Goal: Task Accomplishment & Management: Use online tool/utility

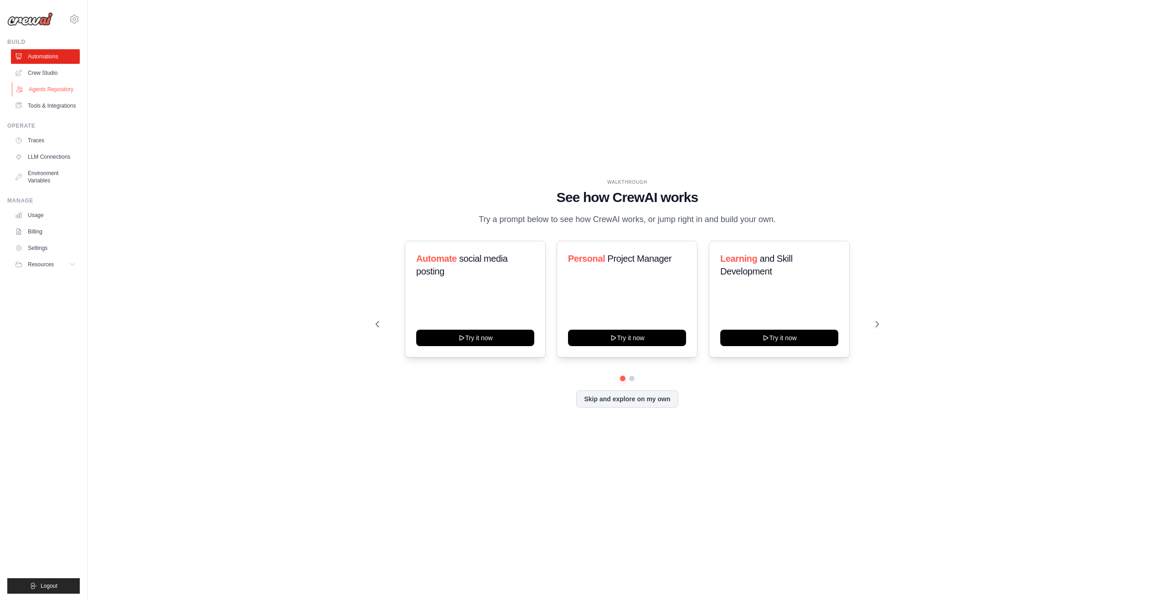
click at [40, 96] on link "Agents Repository" at bounding box center [46, 89] width 69 height 15
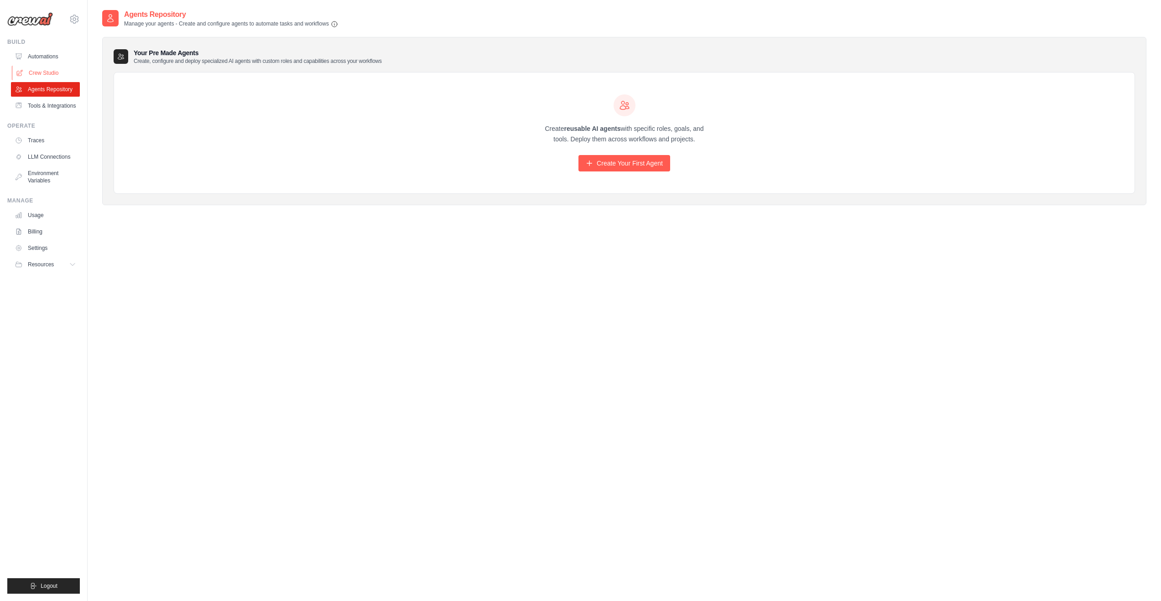
click at [42, 74] on link "Crew Studio" at bounding box center [46, 73] width 69 height 15
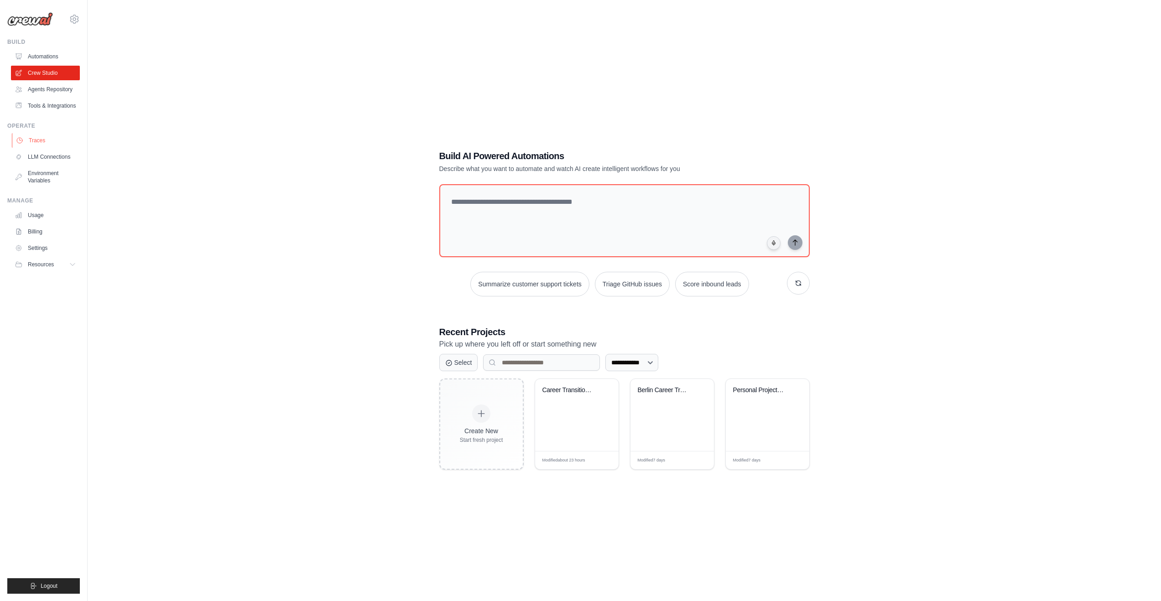
click at [38, 140] on link "Traces" at bounding box center [46, 140] width 69 height 15
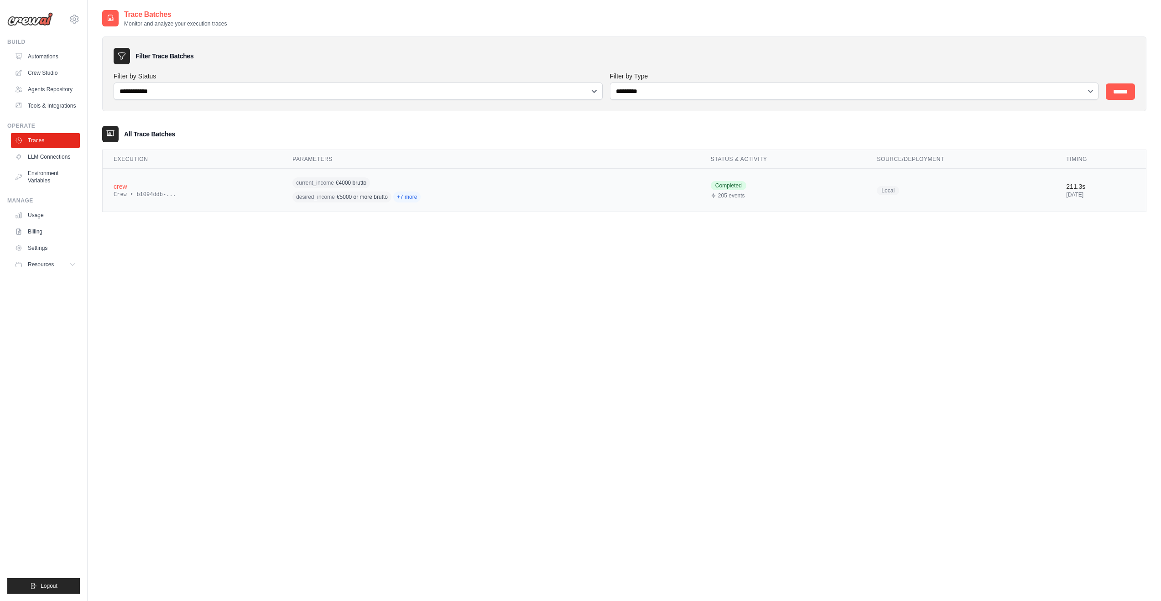
click at [122, 183] on div "crew" at bounding box center [192, 186] width 157 height 9
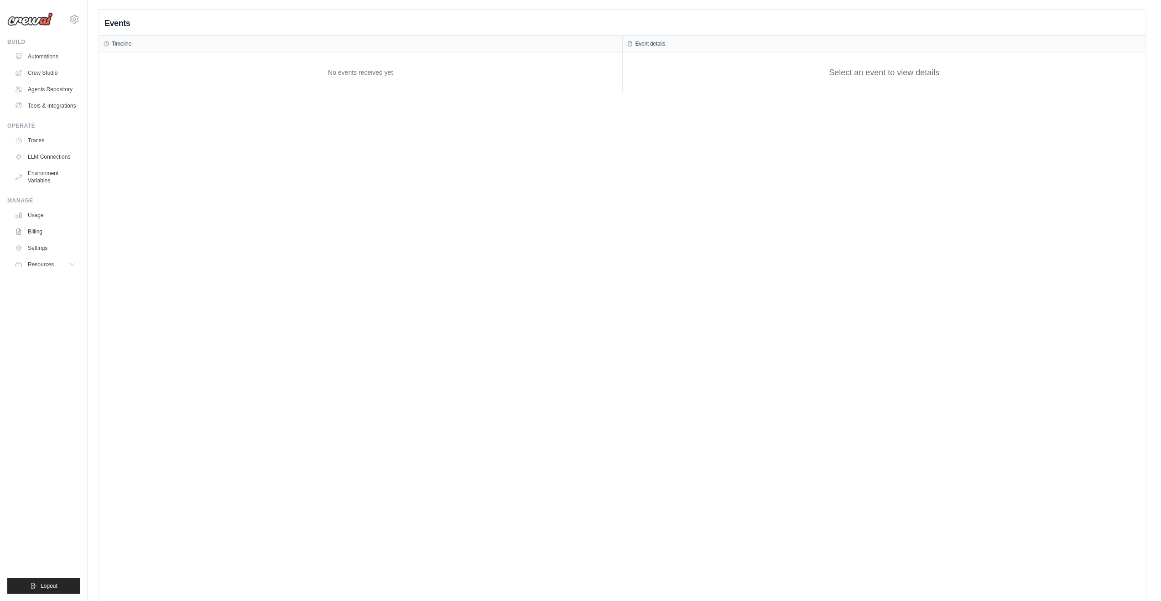
click at [50, 57] on link "Automations" at bounding box center [45, 56] width 69 height 15
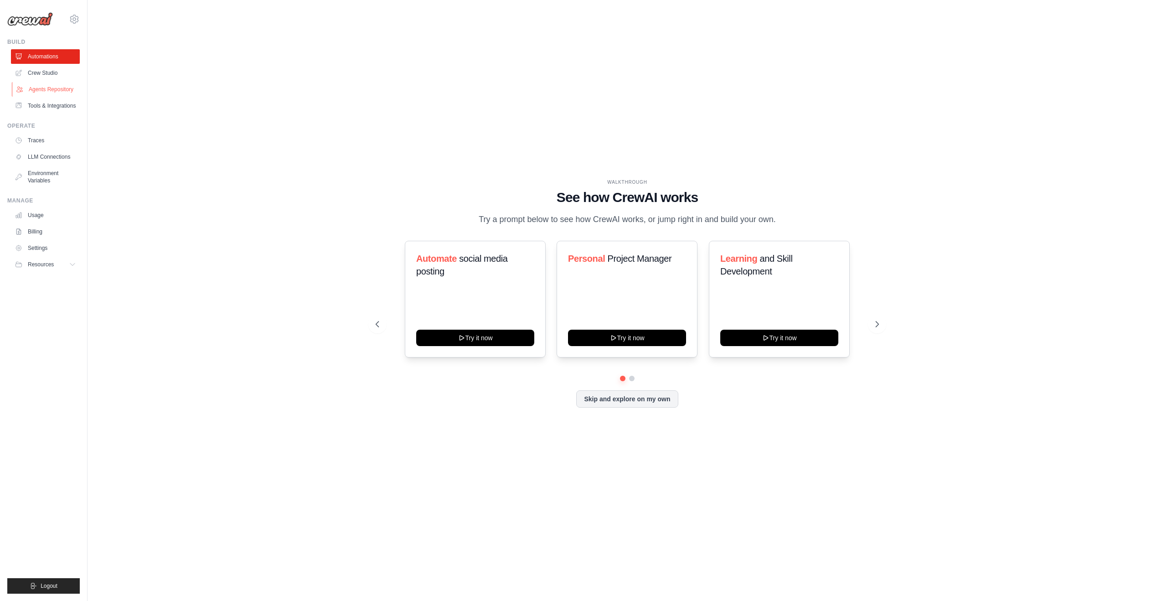
click at [52, 91] on link "Agents Repository" at bounding box center [46, 89] width 69 height 15
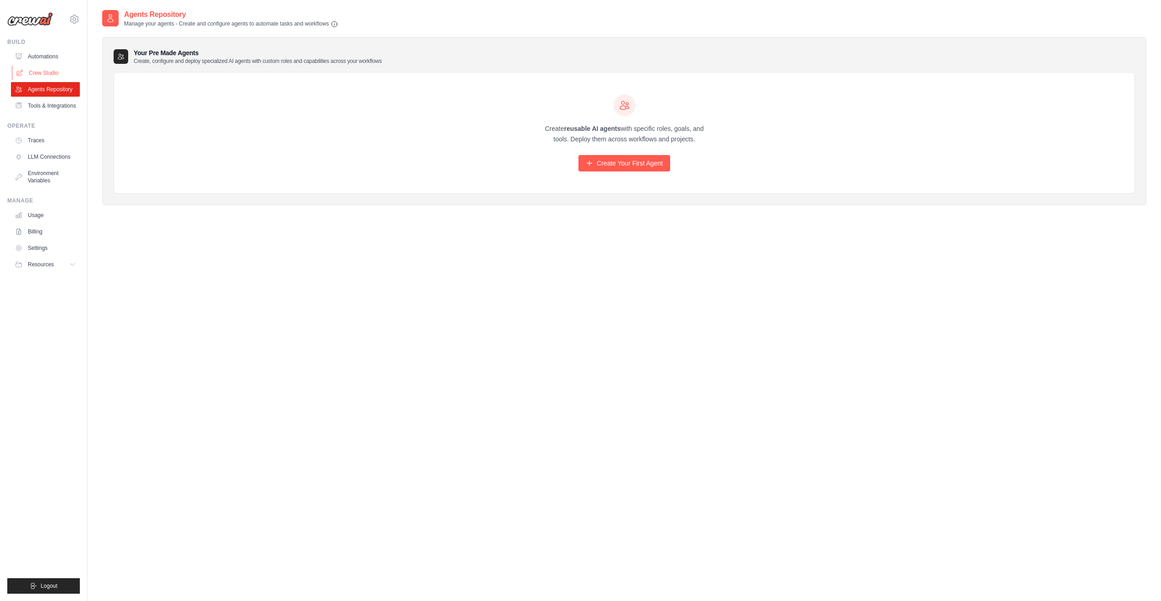
click at [39, 68] on link "Crew Studio" at bounding box center [46, 73] width 69 height 15
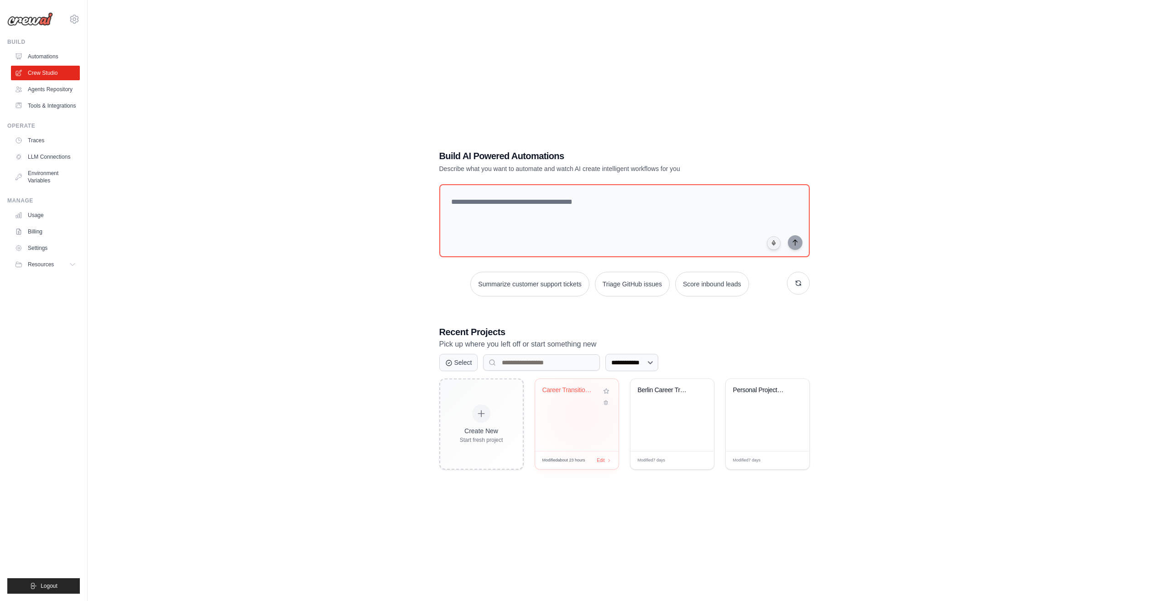
click at [581, 414] on div "Career Transition & Job Search Advi..." at bounding box center [576, 415] width 83 height 72
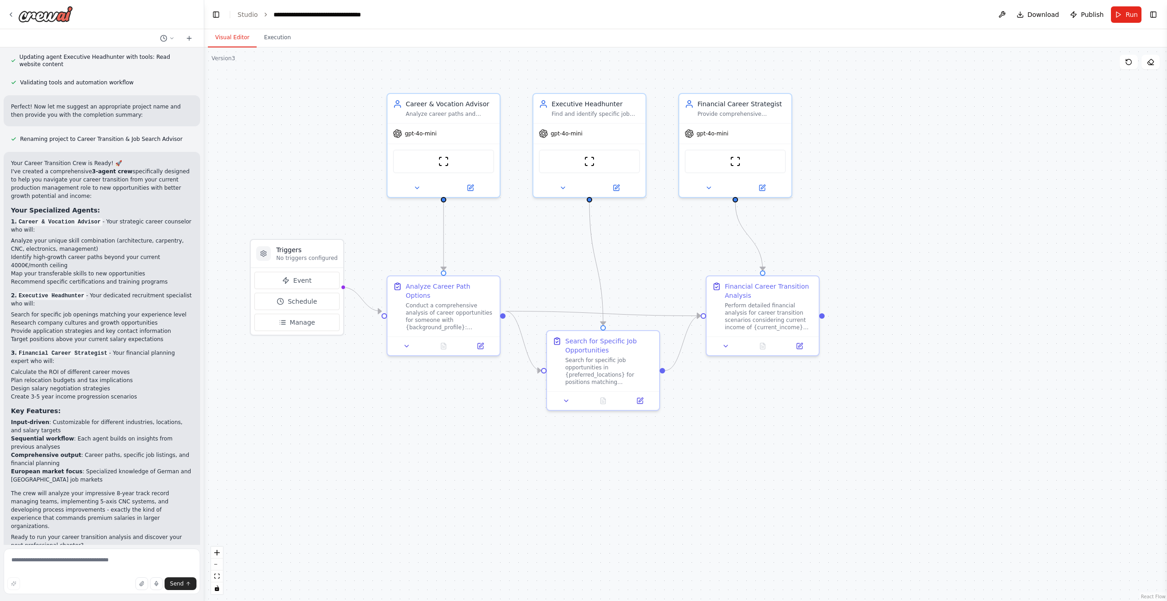
scroll to position [992, 0]
click at [1081, 17] on button "Publish" at bounding box center [1087, 14] width 41 height 16
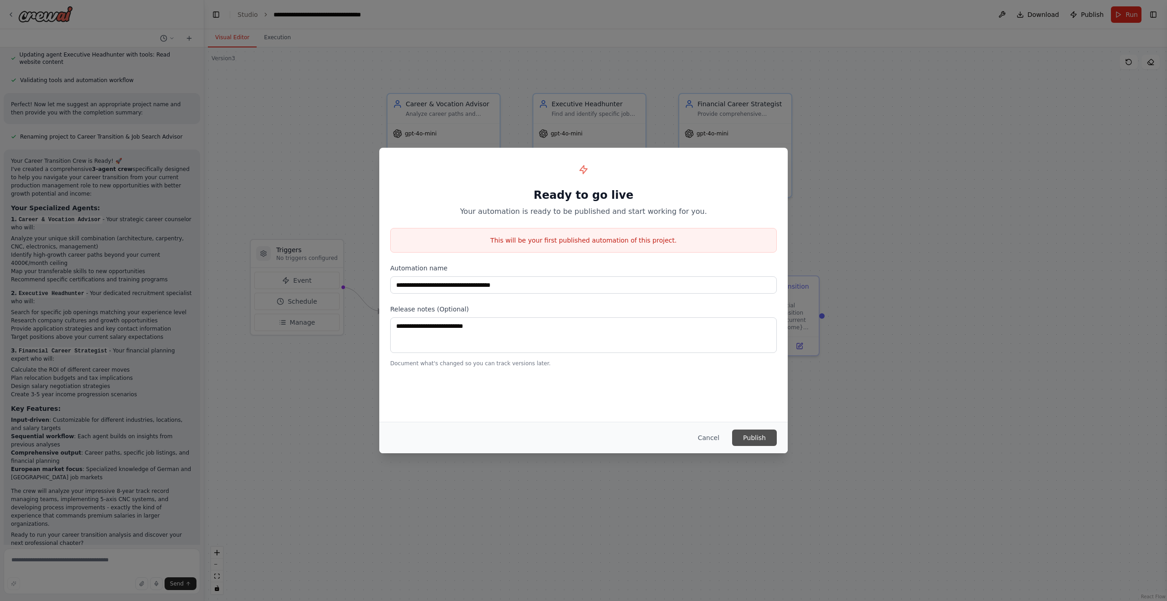
click at [748, 433] on button "Publish" at bounding box center [754, 438] width 45 height 16
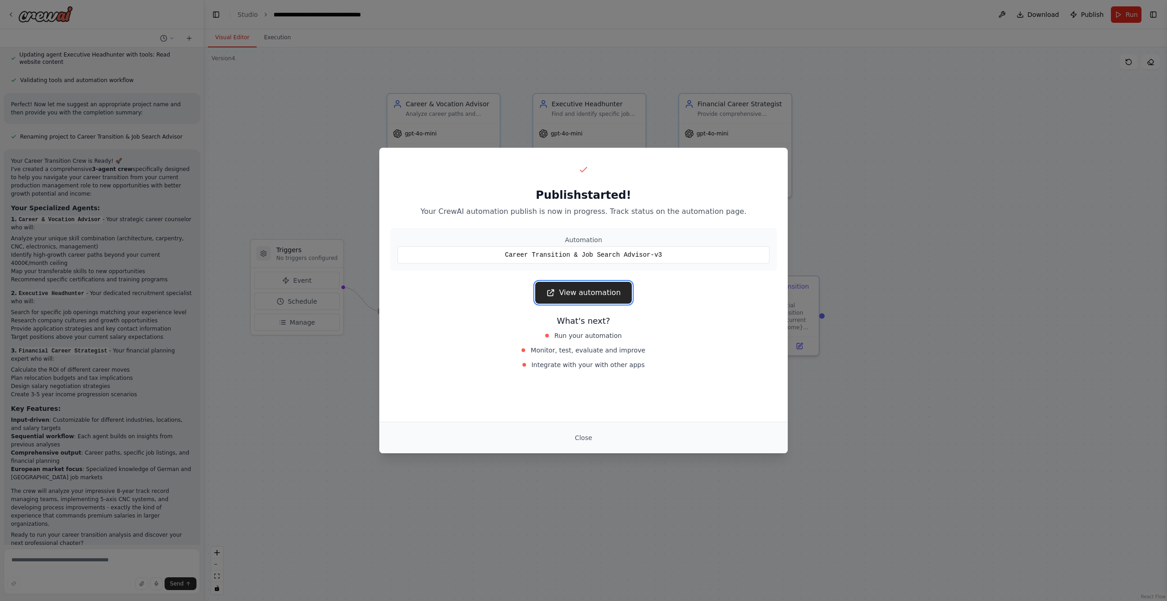
click at [606, 297] on link "View automation" at bounding box center [583, 293] width 96 height 22
click at [295, 108] on div "Publish started! Your CrewAI automation publish is now in progress. Track statu…" at bounding box center [583, 300] width 1167 height 601
click at [583, 440] on button "Close" at bounding box center [584, 438] width 32 height 16
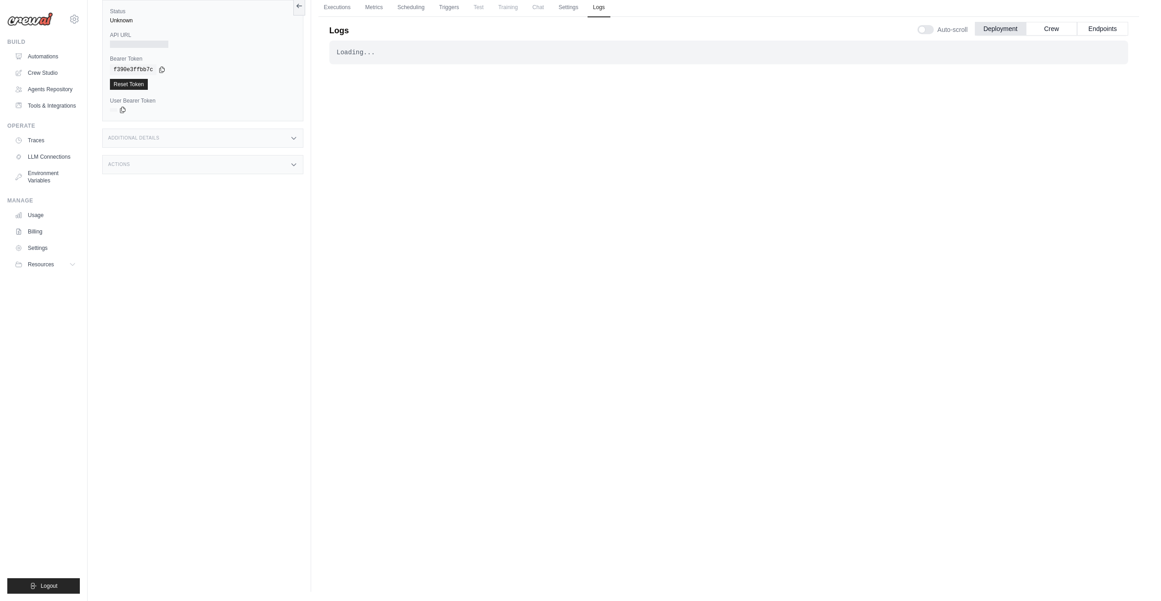
click at [244, 135] on div "Additional Details" at bounding box center [202, 138] width 201 height 19
click at [253, 219] on div "Actions" at bounding box center [202, 218] width 201 height 19
click at [483, 8] on span "Test" at bounding box center [478, 7] width 21 height 18
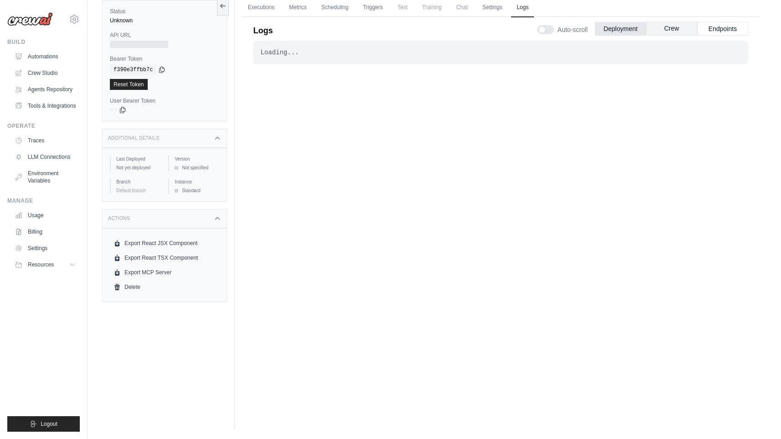
click at [682, 26] on button "Crew" at bounding box center [671, 28] width 51 height 14
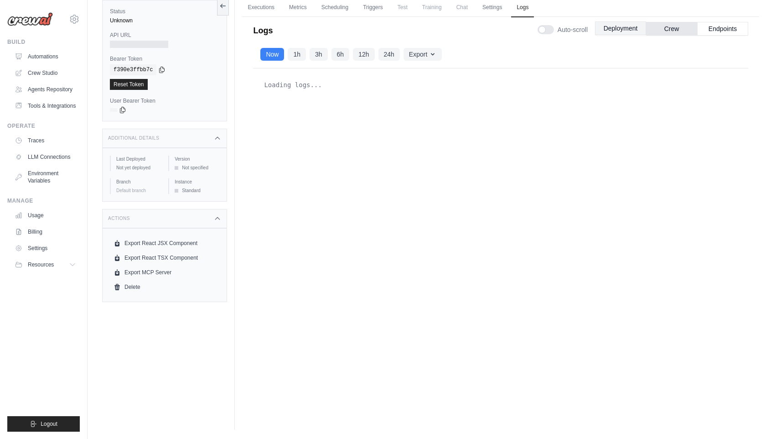
click at [612, 25] on button "Deployment" at bounding box center [620, 28] width 51 height 14
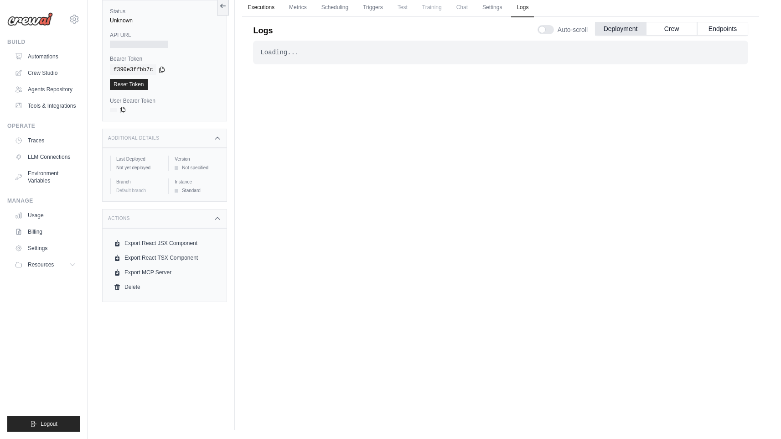
click at [265, 5] on link "Executions" at bounding box center [261, 7] width 38 height 19
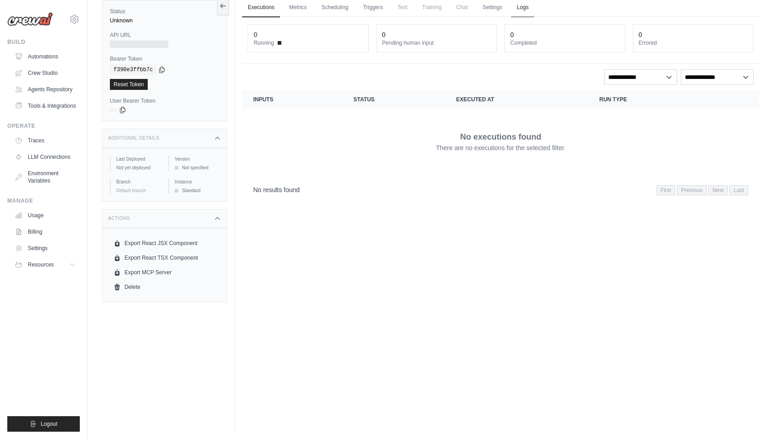
click at [530, 10] on link "Logs" at bounding box center [522, 7] width 23 height 19
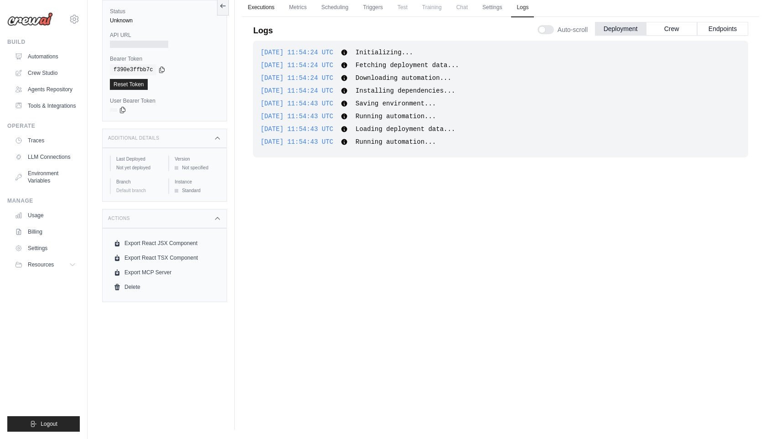
click at [260, 6] on link "Executions" at bounding box center [261, 7] width 38 height 19
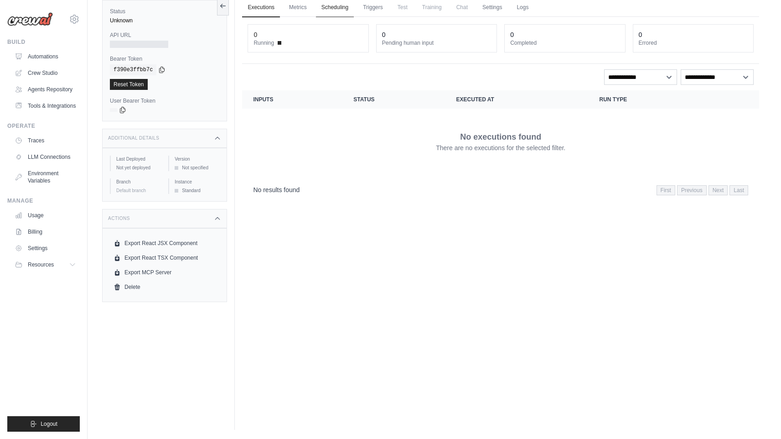
click at [336, 7] on link "Scheduling" at bounding box center [335, 7] width 38 height 19
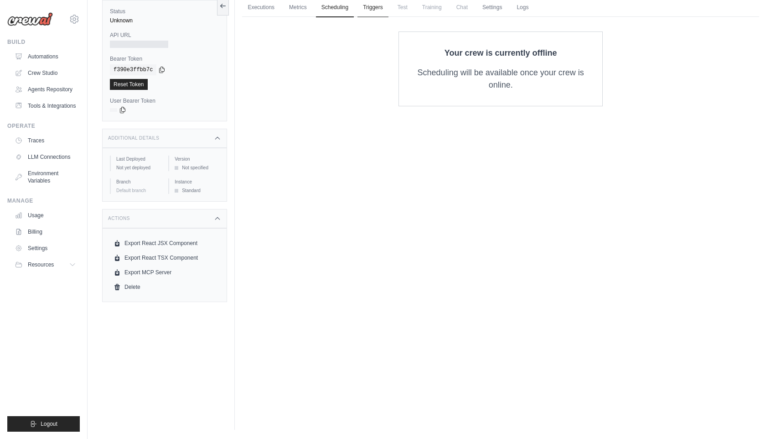
click at [376, 10] on link "Triggers" at bounding box center [373, 7] width 31 height 19
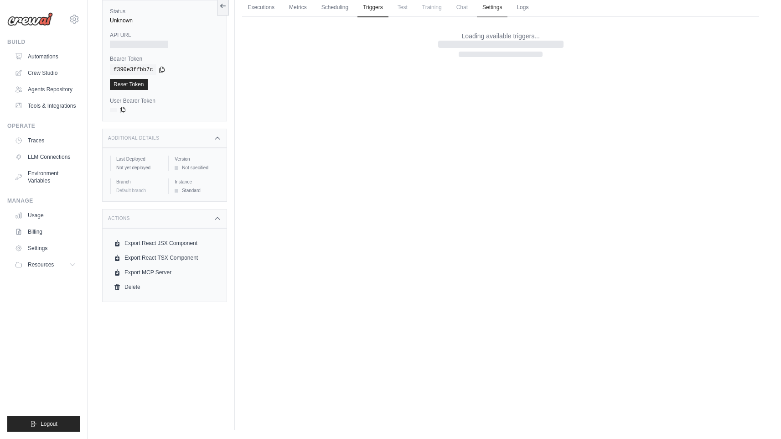
click at [495, 10] on link "Settings" at bounding box center [492, 7] width 31 height 19
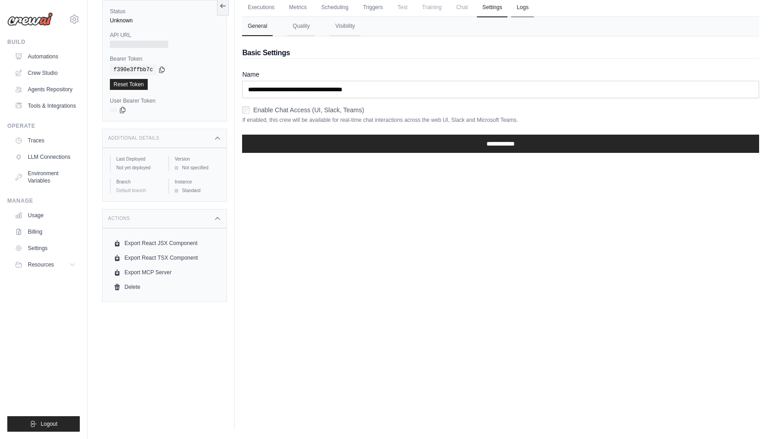
click at [521, 13] on link "Logs" at bounding box center [522, 7] width 23 height 19
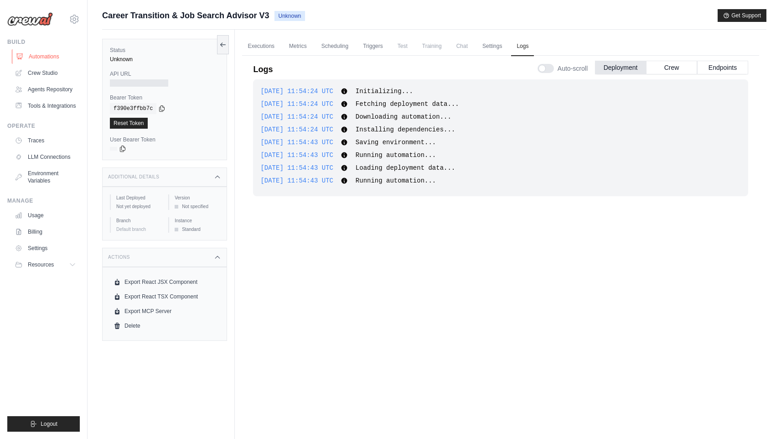
click at [41, 52] on link "Automations" at bounding box center [46, 56] width 69 height 15
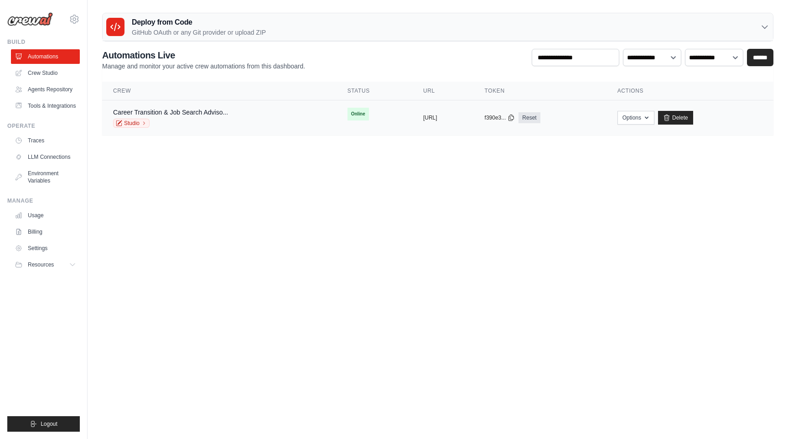
click at [201, 124] on div "Studio" at bounding box center [170, 123] width 115 height 9
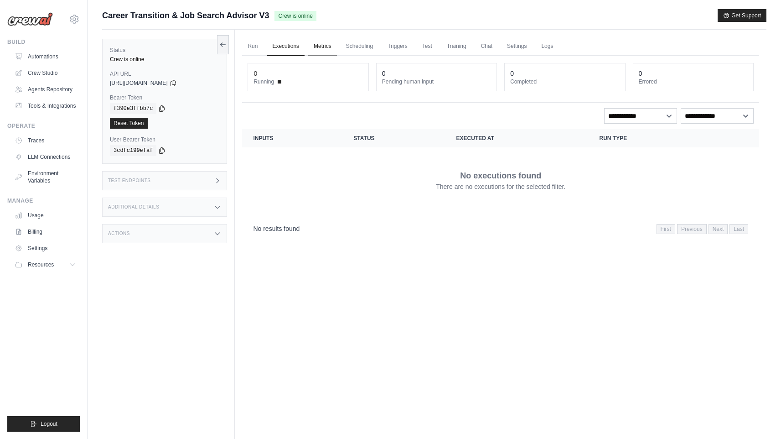
click at [326, 50] on link "Metrics" at bounding box center [322, 46] width 29 height 19
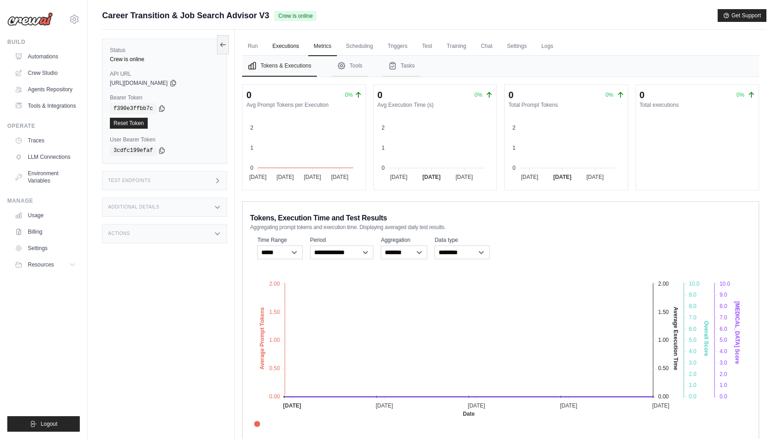
click at [291, 47] on link "Executions" at bounding box center [286, 46] width 38 height 19
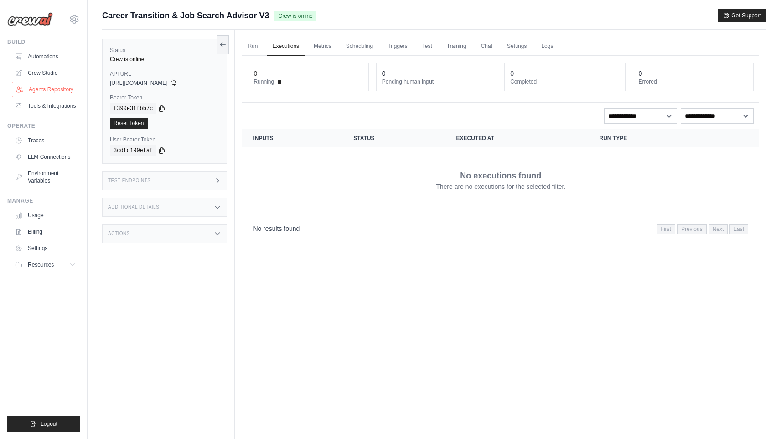
click at [56, 90] on link "Agents Repository" at bounding box center [46, 89] width 69 height 15
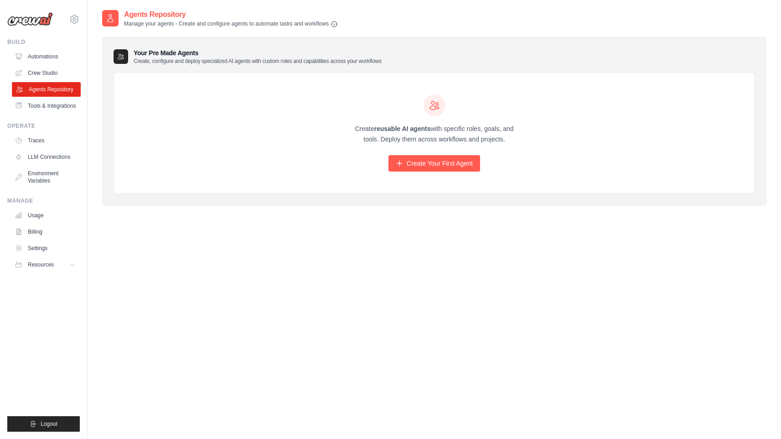
click at [55, 82] on link "Agents Repository" at bounding box center [46, 89] width 69 height 15
click at [55, 73] on link "Crew Studio" at bounding box center [46, 73] width 69 height 15
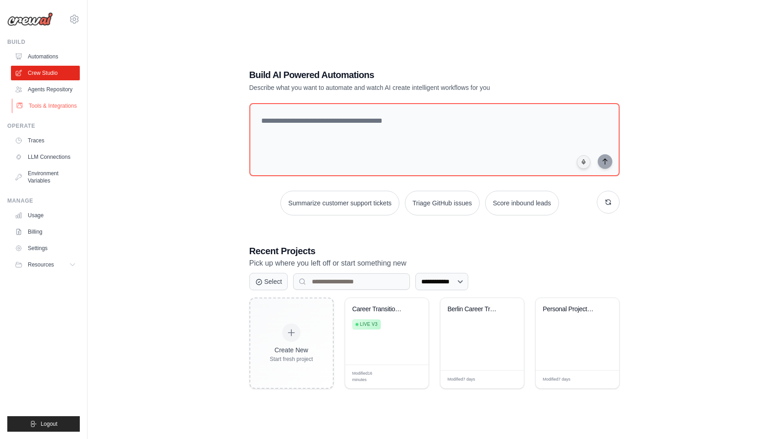
click at [54, 110] on link "Tools & Integrations" at bounding box center [46, 105] width 69 height 15
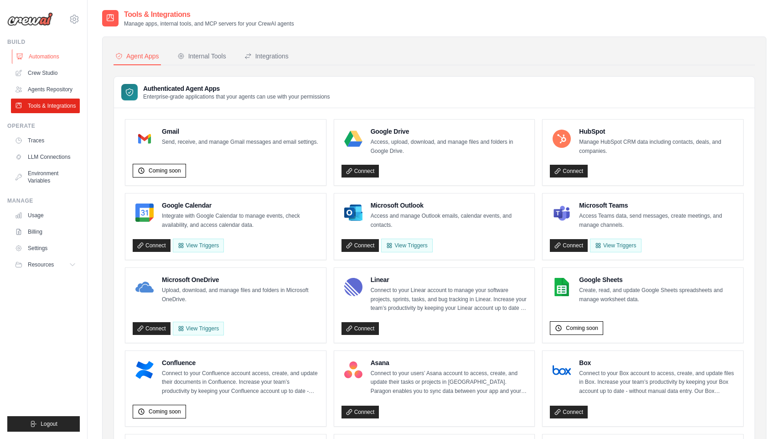
click at [51, 57] on link "Automations" at bounding box center [46, 56] width 69 height 15
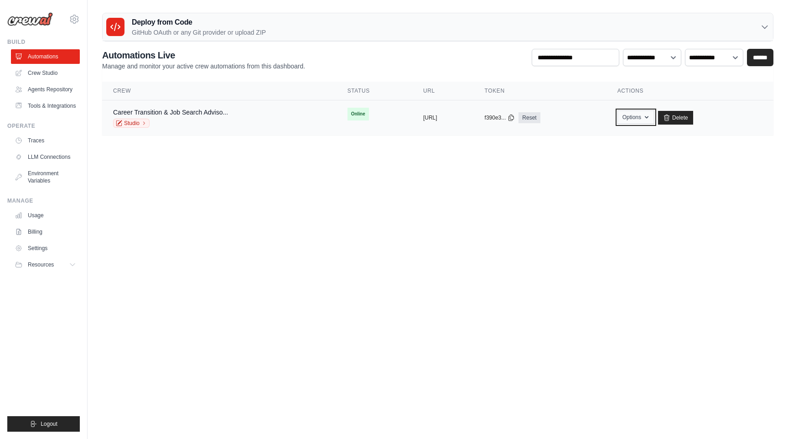
click at [654, 122] on button "Options" at bounding box center [635, 117] width 37 height 14
click at [639, 138] on link "Chat with this Crew" at bounding box center [603, 138] width 102 height 16
click at [48, 90] on link "Agents Repository" at bounding box center [46, 89] width 69 height 15
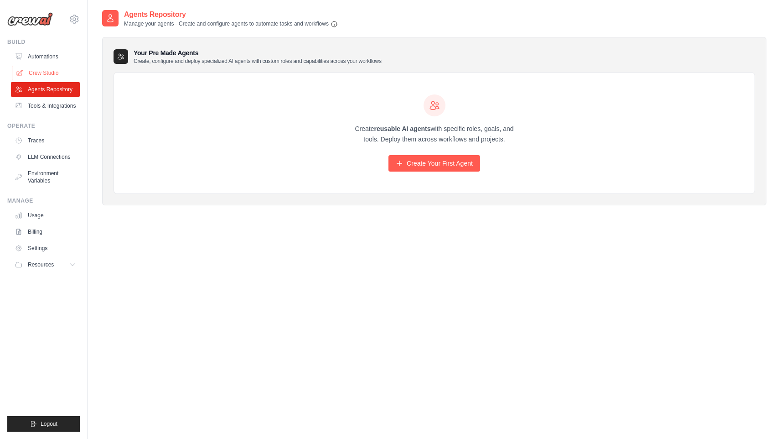
click at [52, 75] on link "Crew Studio" at bounding box center [46, 73] width 69 height 15
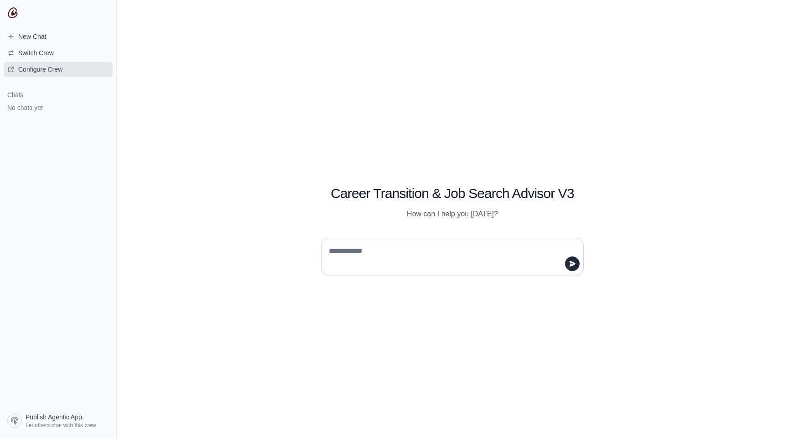
click at [46, 70] on span "Configure Crew" at bounding box center [40, 69] width 44 height 9
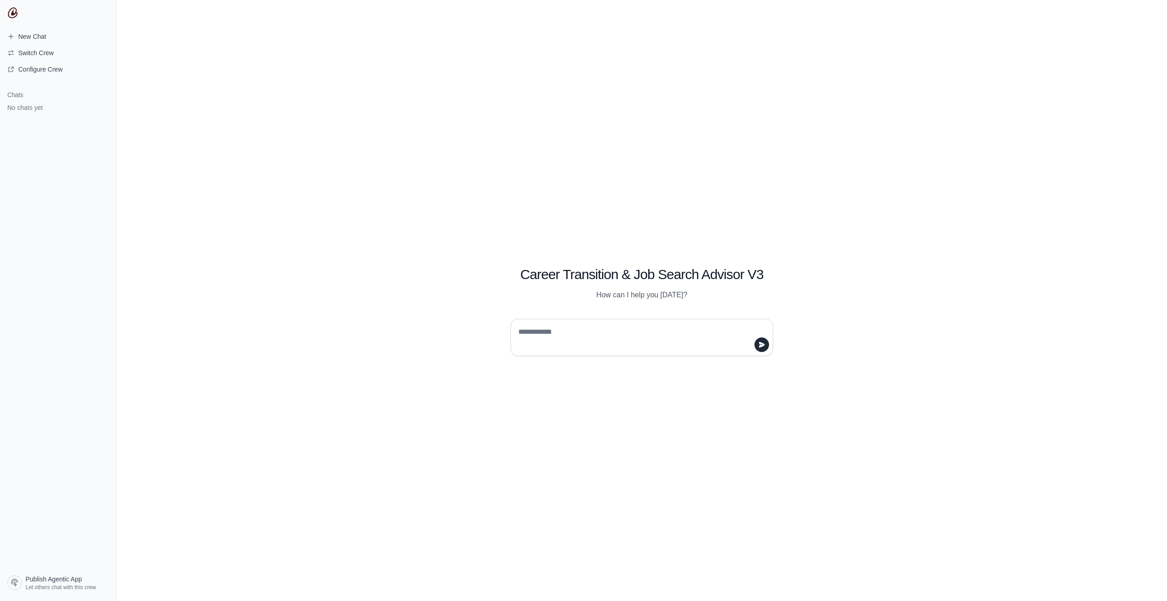
click at [618, 312] on div at bounding box center [642, 333] width 306 height 45
click at [612, 346] on textarea at bounding box center [639, 338] width 245 height 26
paste textarea "**********"
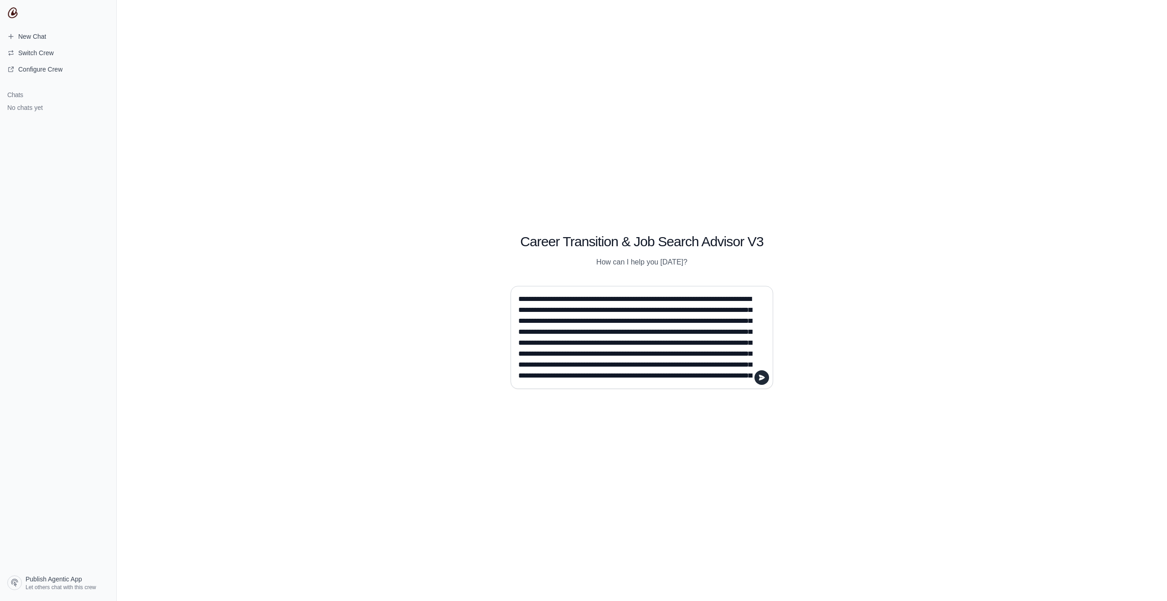
scroll to position [84, 0]
type textarea "**********"
click at [768, 379] on button "submit" at bounding box center [762, 377] width 15 height 15
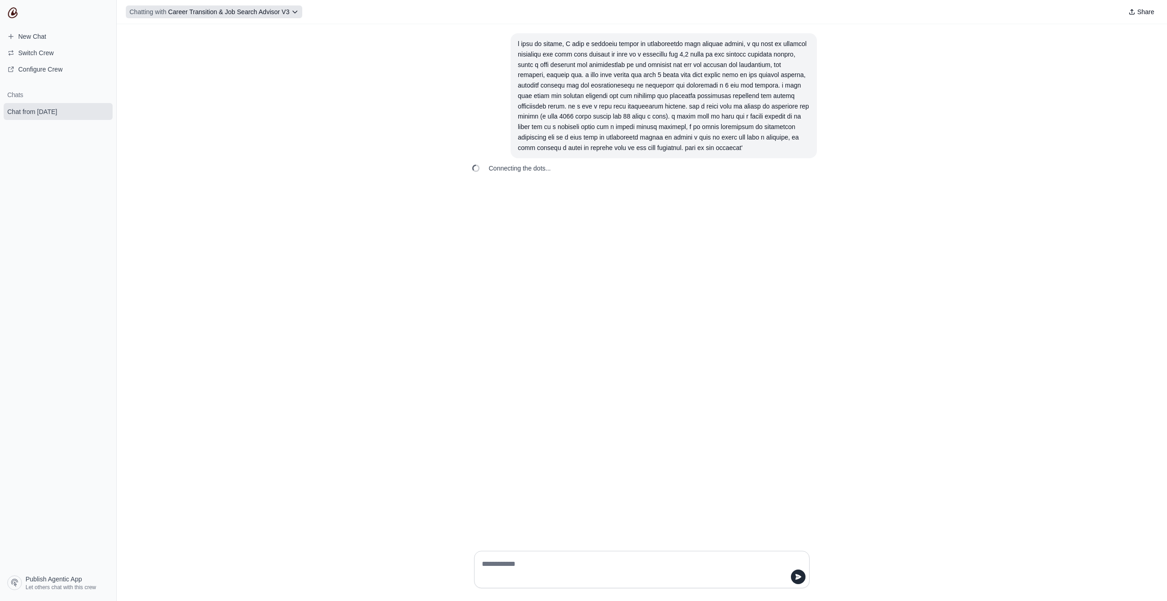
click at [295, 13] on icon at bounding box center [294, 11] width 7 height 7
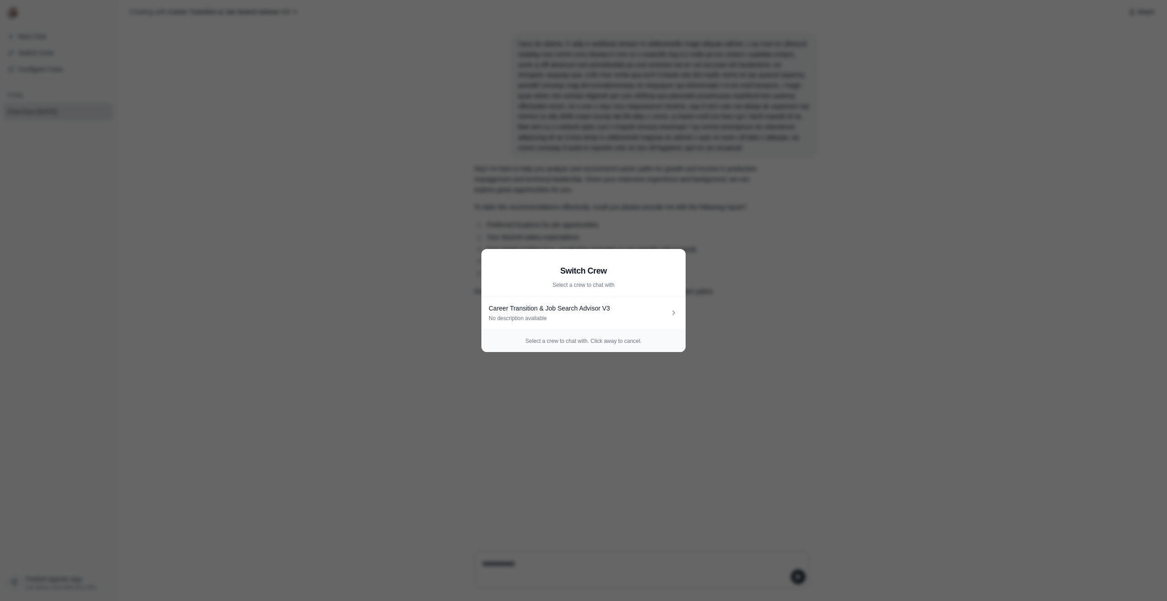
drag, startPoint x: 605, startPoint y: 314, endPoint x: 421, endPoint y: 172, distance: 232.0
click at [265, 113] on aside "Switch Crew Select a crew to chat with Career Transition & Job Search Advisor V…" at bounding box center [583, 300] width 1167 height 601
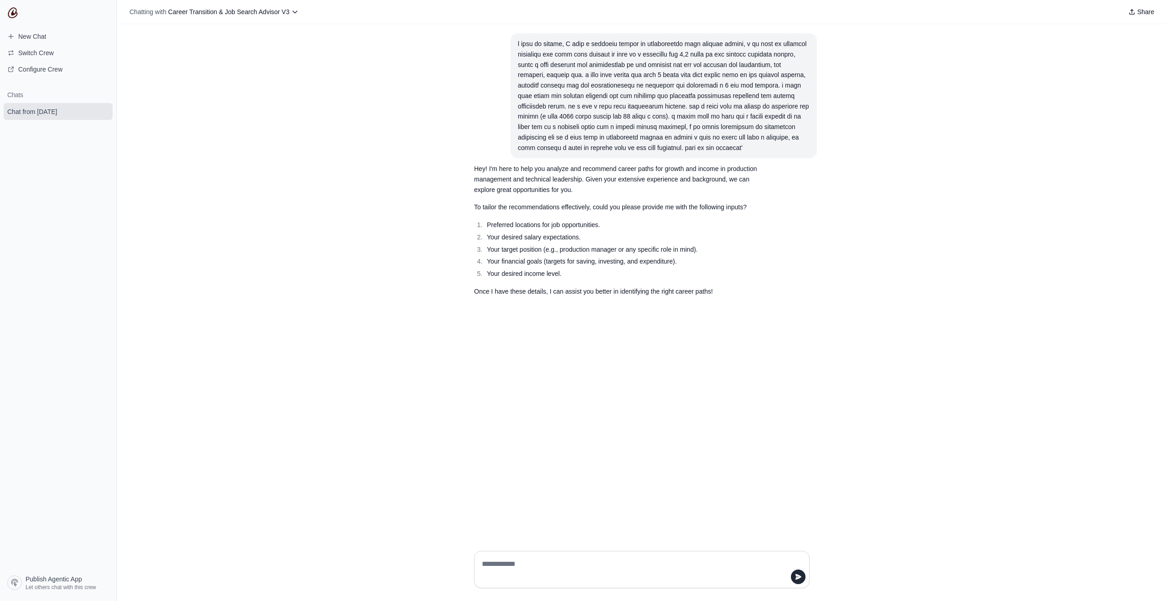
click at [520, 438] on textarea at bounding box center [639, 570] width 318 height 26
type textarea "**********"
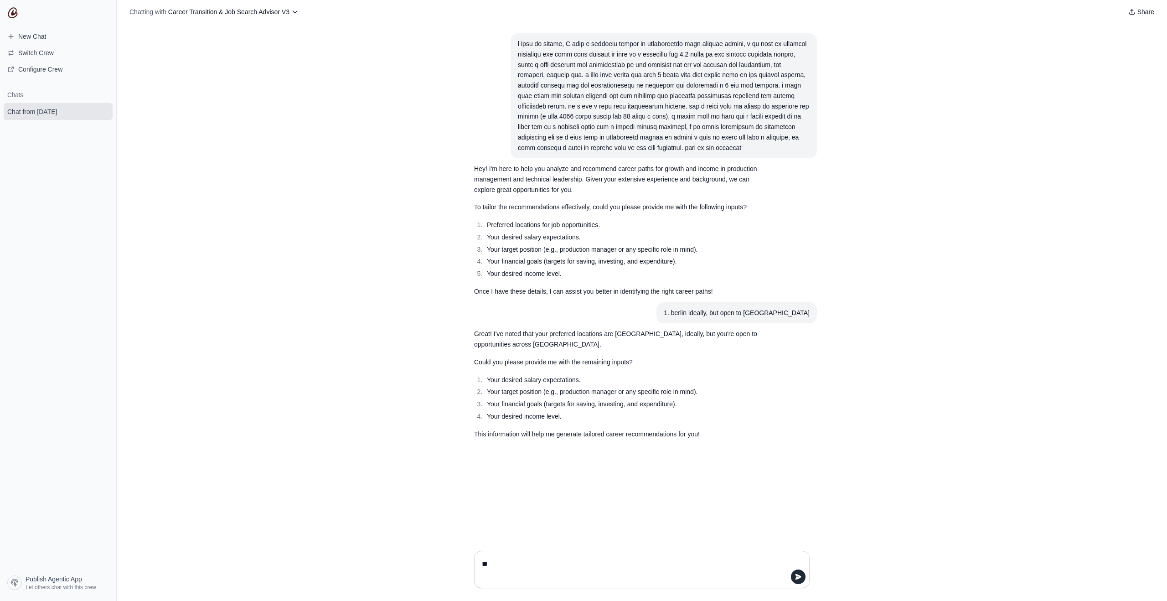
type textarea "*"
click at [535, 438] on textarea "**********" at bounding box center [639, 570] width 318 height 26
click at [710, 438] on textarea "**********" at bounding box center [639, 570] width 318 height 26
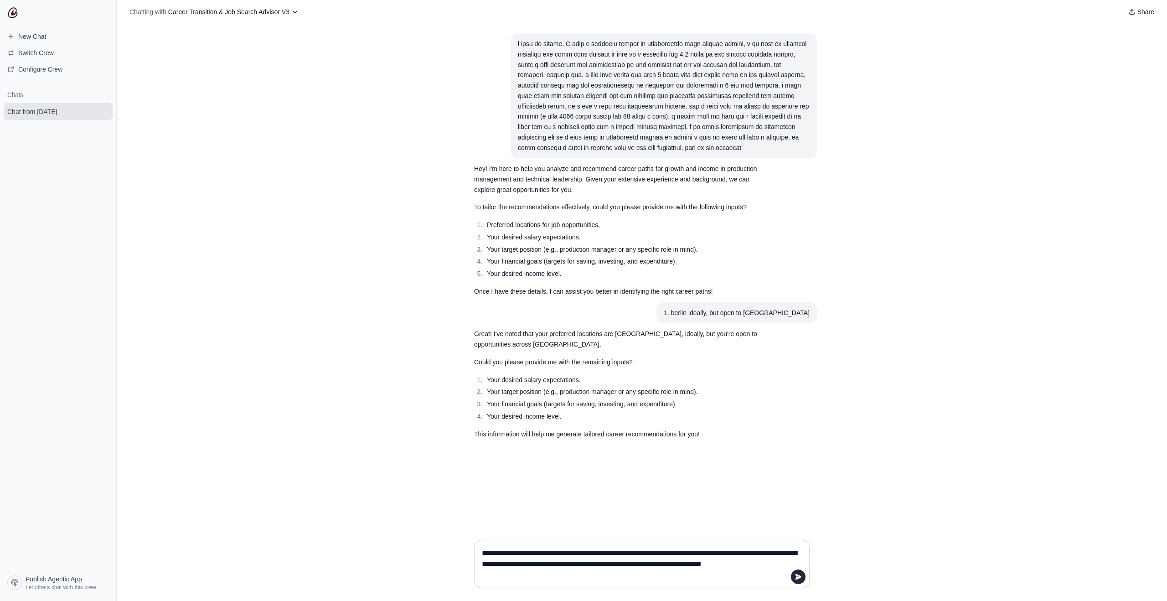
type textarea "**********"
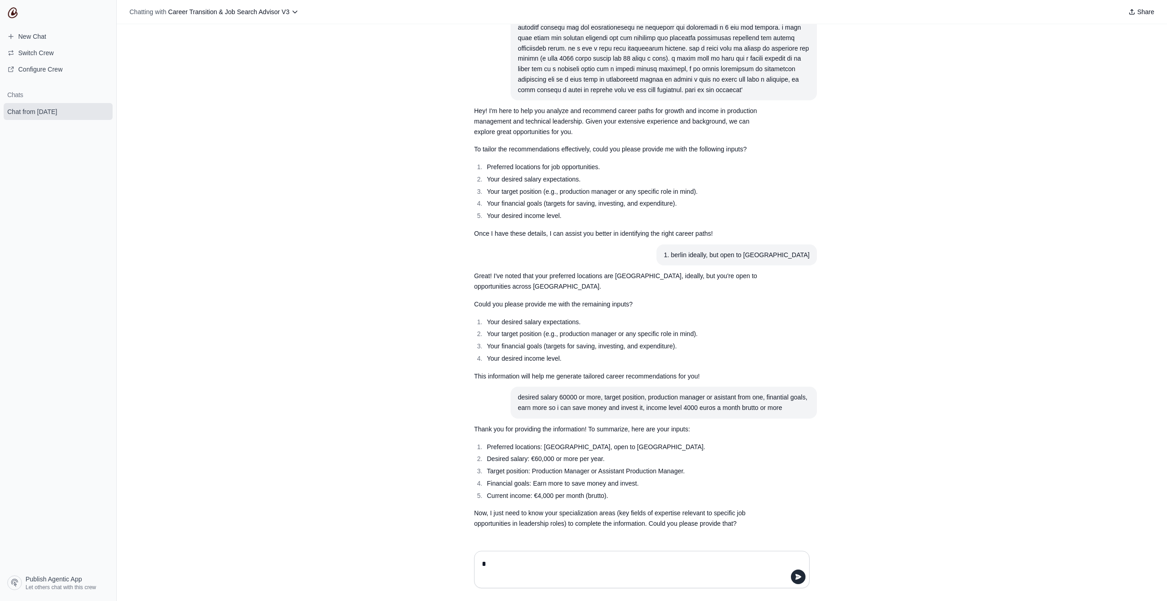
scroll to position [58, 0]
type textarea "**********"
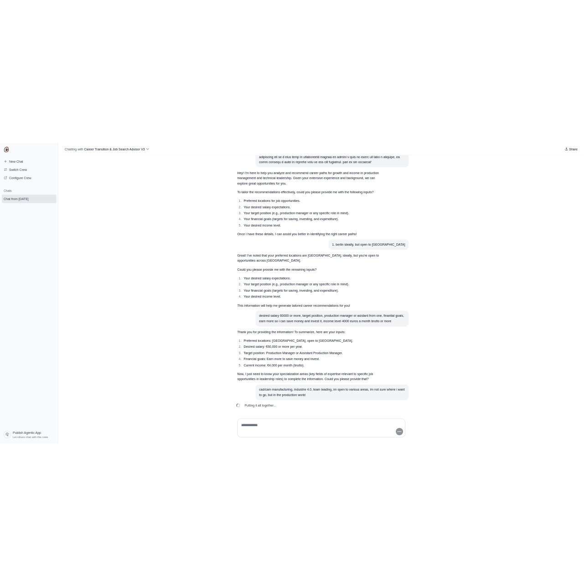
scroll to position [131, 0]
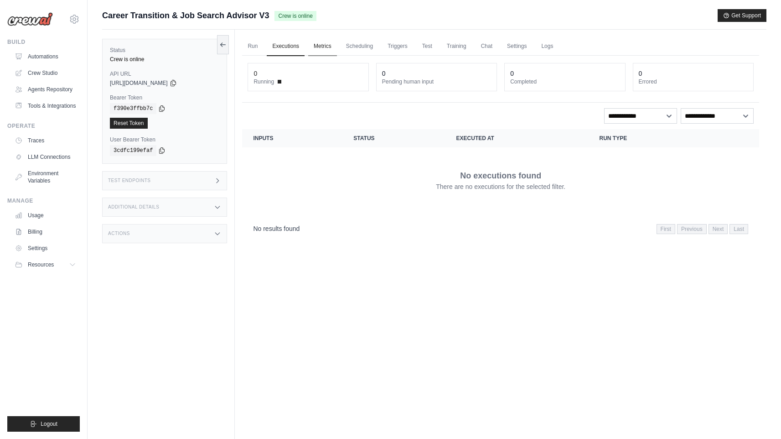
click at [324, 44] on link "Metrics" at bounding box center [322, 46] width 29 height 19
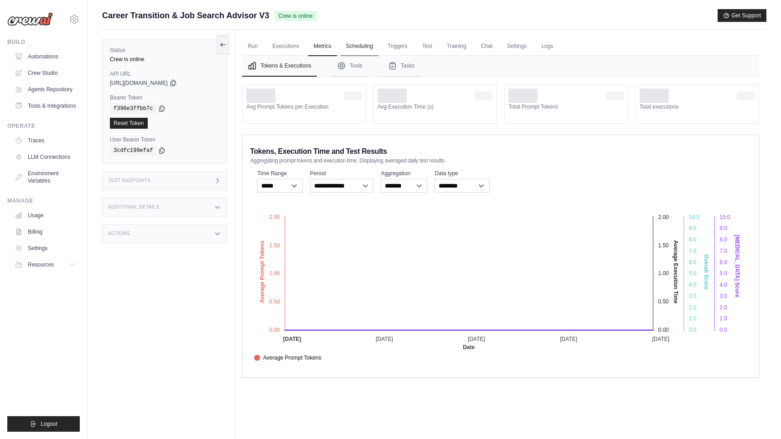
click at [363, 50] on link "Scheduling" at bounding box center [360, 46] width 38 height 19
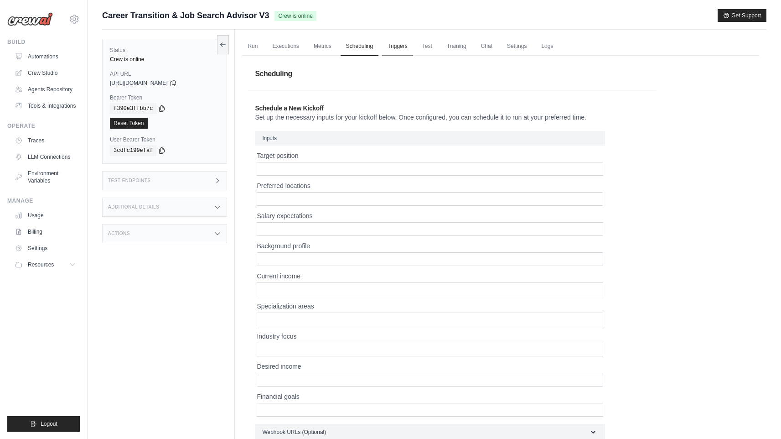
click at [394, 46] on link "Triggers" at bounding box center [397, 46] width 31 height 19
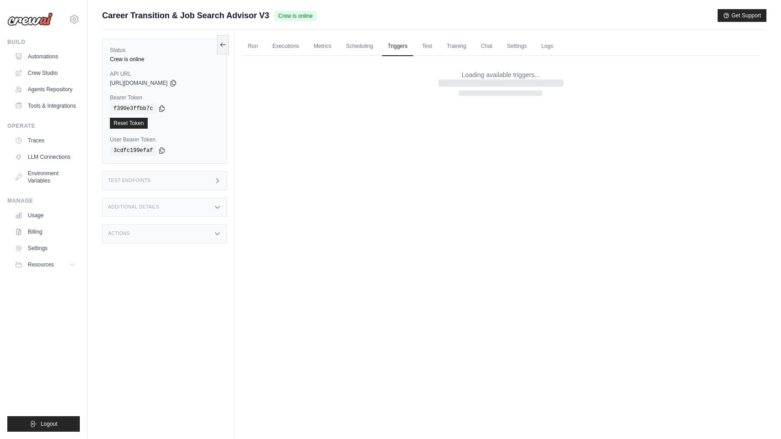
click at [440, 47] on ul "Run Executions Metrics Scheduling Triggers Test Training Chat Settings Logs" at bounding box center [500, 46] width 517 height 19
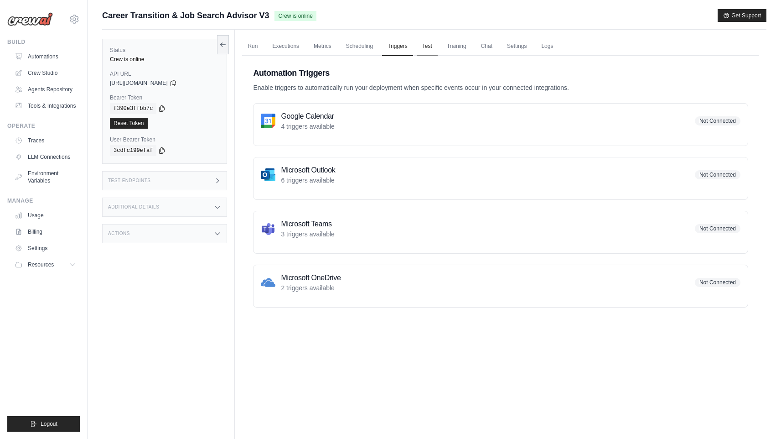
click at [426, 49] on link "Test" at bounding box center [427, 46] width 21 height 19
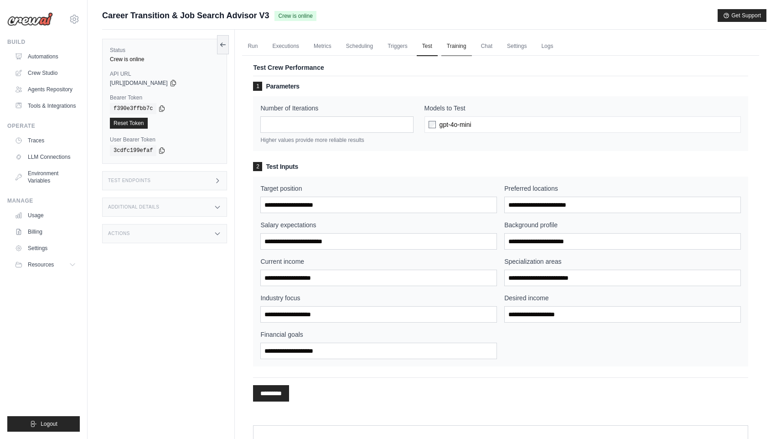
click at [446, 47] on link "Training" at bounding box center [456, 46] width 31 height 19
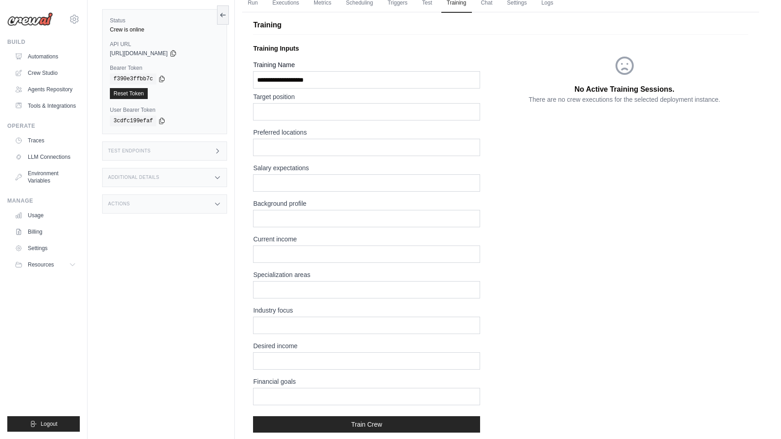
scroll to position [55, 0]
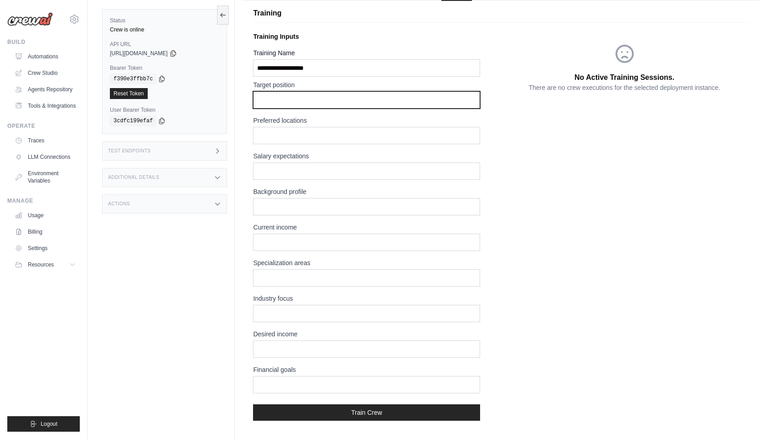
click at [296, 104] on input "text" at bounding box center [366, 99] width 227 height 17
type input "**********"
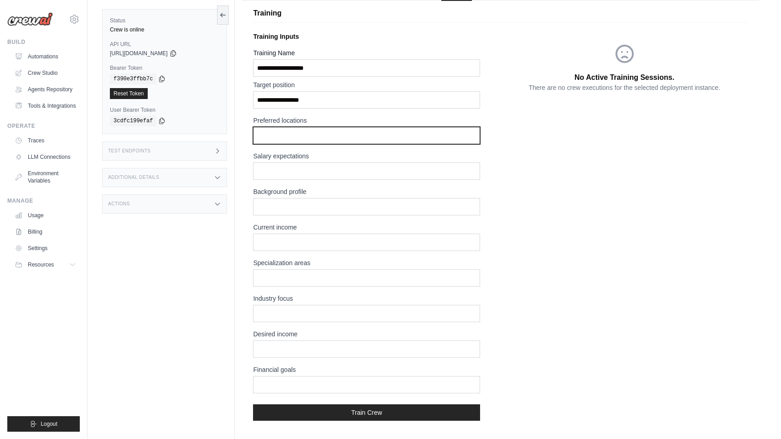
click at [297, 136] on input "text" at bounding box center [366, 135] width 227 height 17
type input "******"
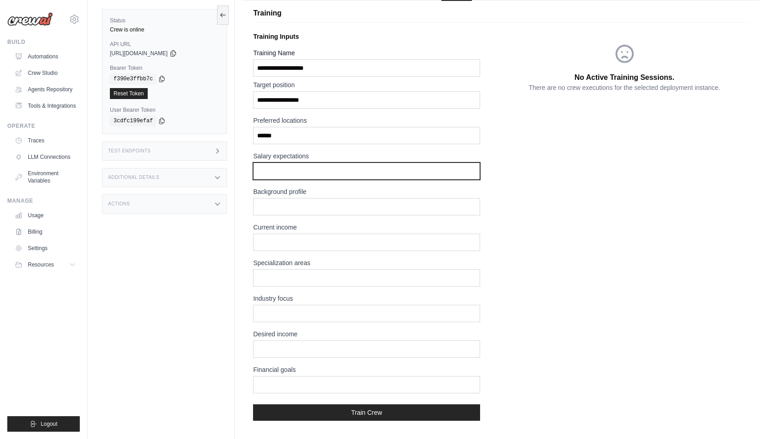
click at [317, 169] on input "text" at bounding box center [366, 170] width 227 height 17
type input "*"
type input "**********"
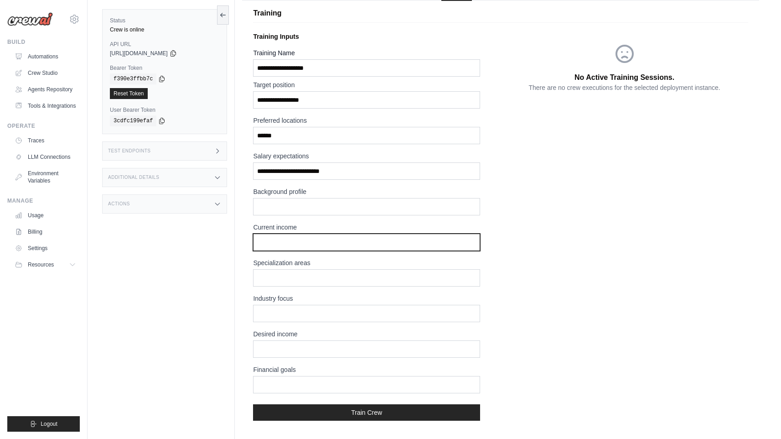
click at [319, 243] on input "text" at bounding box center [366, 241] width 227 height 17
type input "*****"
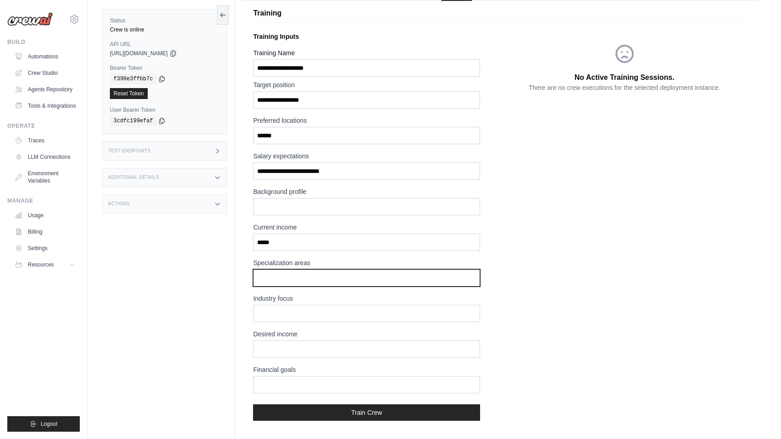
click at [309, 270] on input "text" at bounding box center [366, 277] width 227 height 17
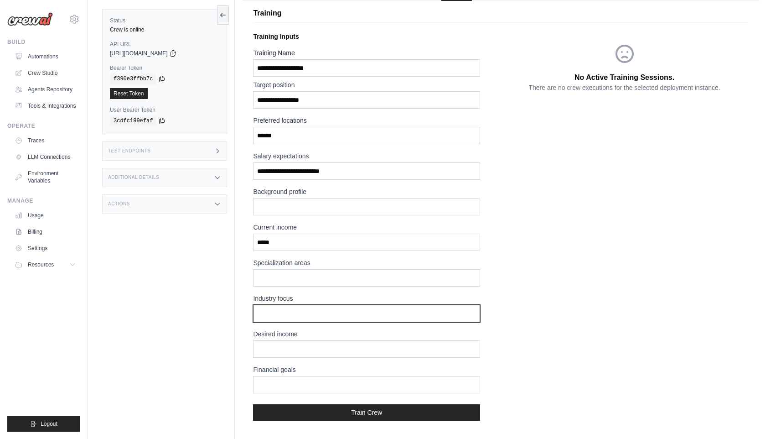
click at [311, 316] on input "text" at bounding box center [366, 313] width 227 height 17
type input "**********"
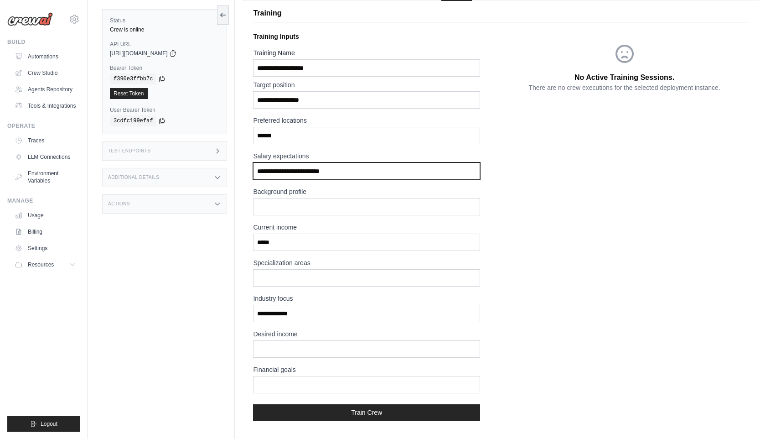
drag, startPoint x: 352, startPoint y: 173, endPoint x: 400, endPoint y: 285, distance: 121.5
click at [200, 186] on div "Status Crew is online API URL copied https://career-transition-job-search-advis…" at bounding box center [434, 277] width 664 height 607
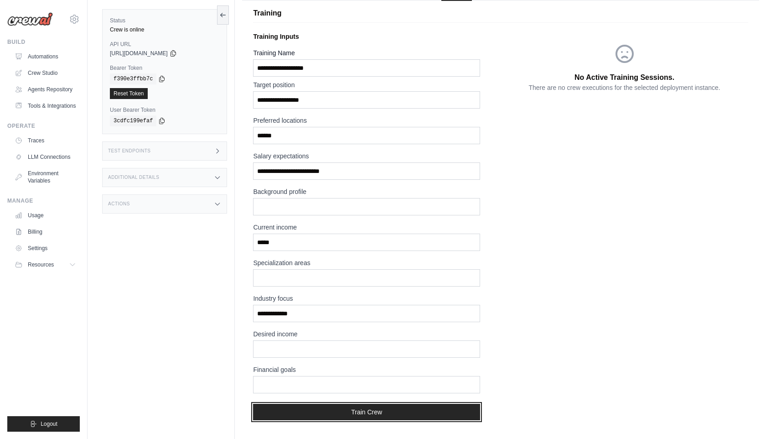
click at [389, 412] on button "Train Crew" at bounding box center [366, 412] width 227 height 16
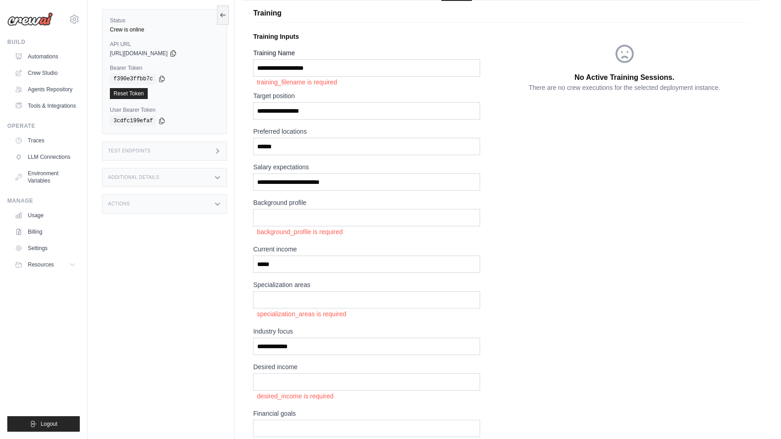
click at [170, 152] on div "Test Endpoints" at bounding box center [164, 150] width 125 height 19
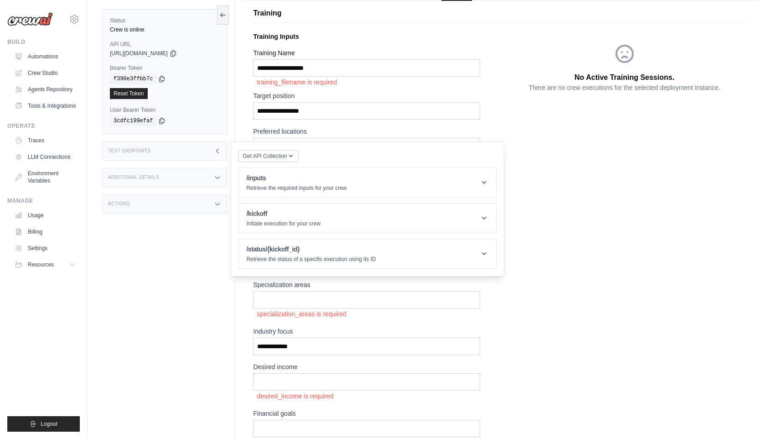
click at [164, 178] on div "Additional Details" at bounding box center [164, 177] width 125 height 19
click at [158, 264] on div "Actions" at bounding box center [164, 257] width 125 height 19
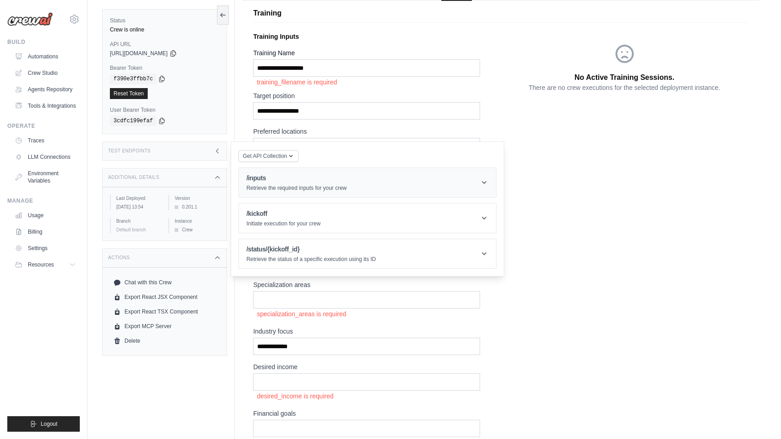
click at [325, 177] on h1 "/inputs" at bounding box center [296, 177] width 100 height 9
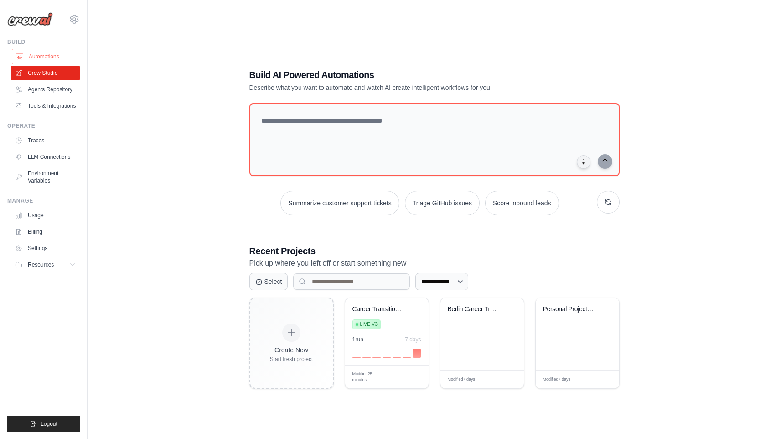
click at [52, 59] on link "Automations" at bounding box center [46, 56] width 69 height 15
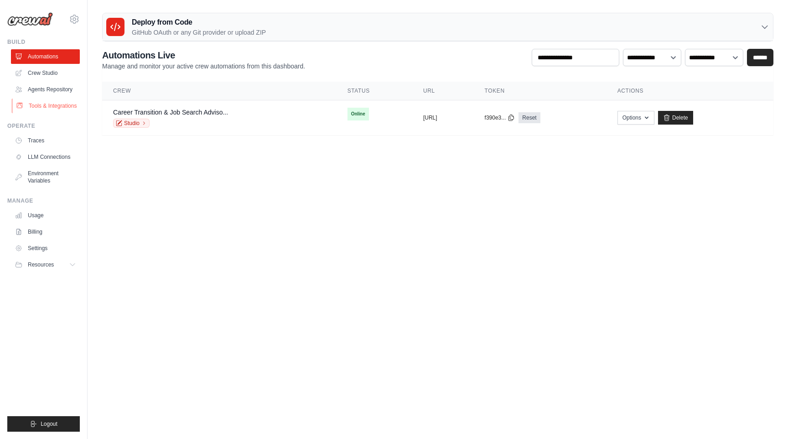
click at [51, 107] on link "Tools & Integrations" at bounding box center [46, 105] width 69 height 15
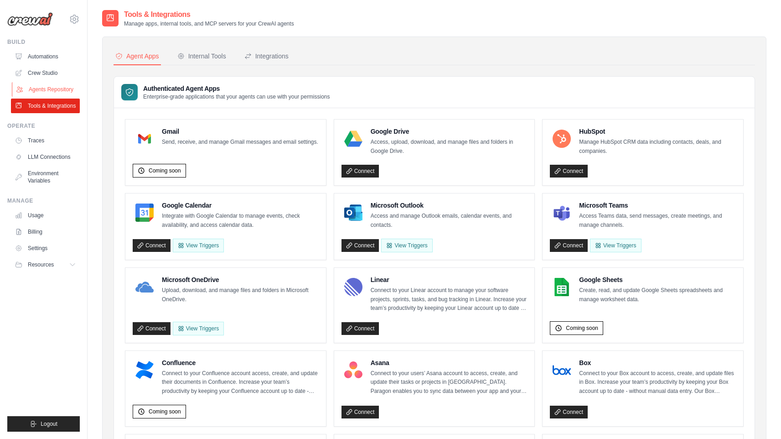
click at [55, 94] on link "Agents Repository" at bounding box center [46, 89] width 69 height 15
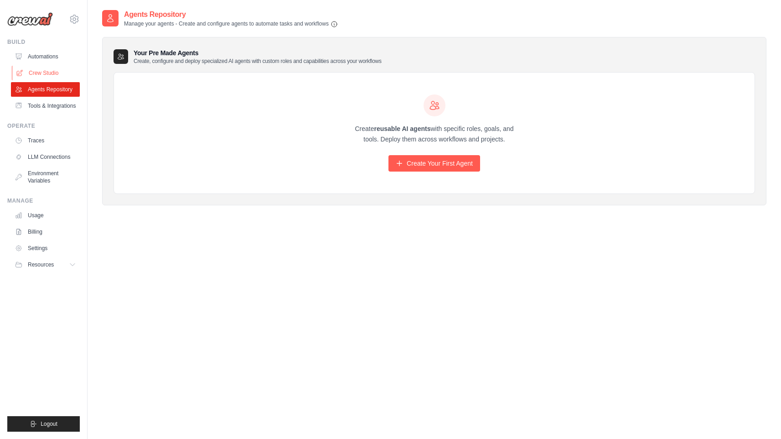
click at [58, 75] on link "Crew Studio" at bounding box center [46, 73] width 69 height 15
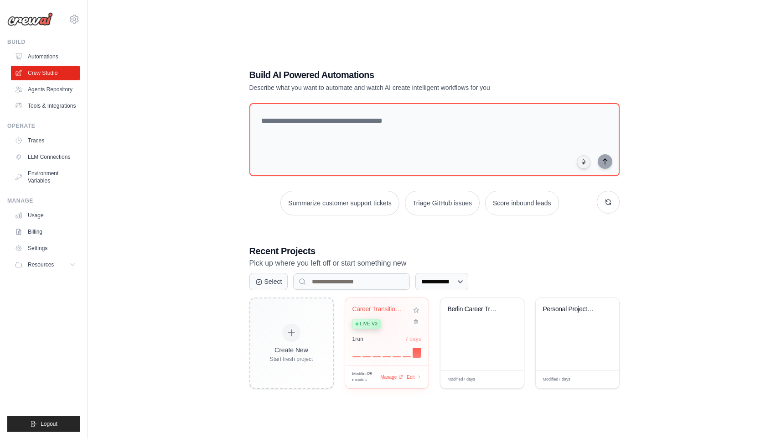
click at [393, 352] on div at bounding box center [386, 351] width 69 height 11
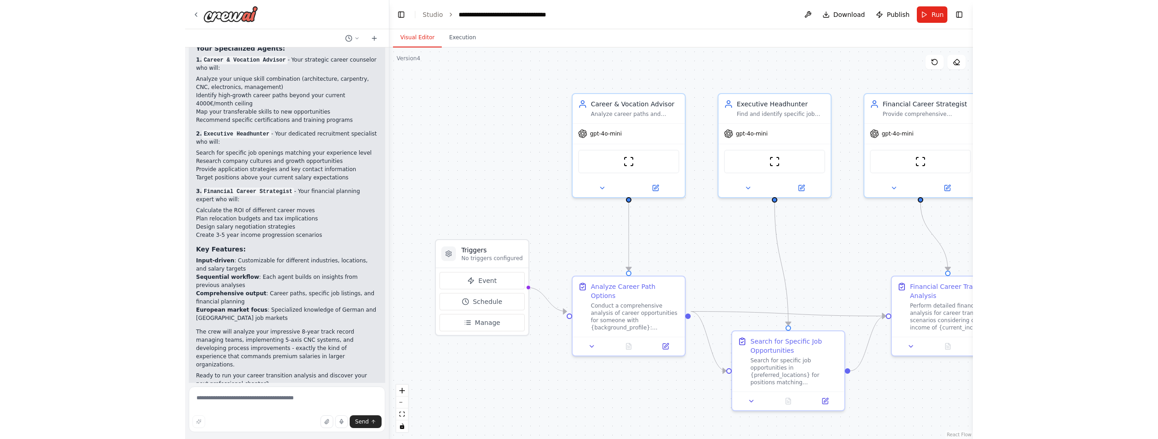
scroll to position [1155, 0]
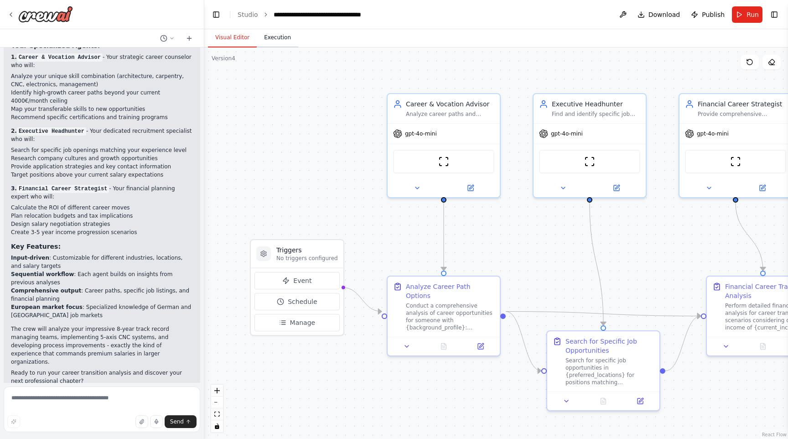
click at [276, 40] on button "Execution" at bounding box center [277, 37] width 41 height 19
click at [246, 39] on button "Visual Editor" at bounding box center [232, 37] width 49 height 19
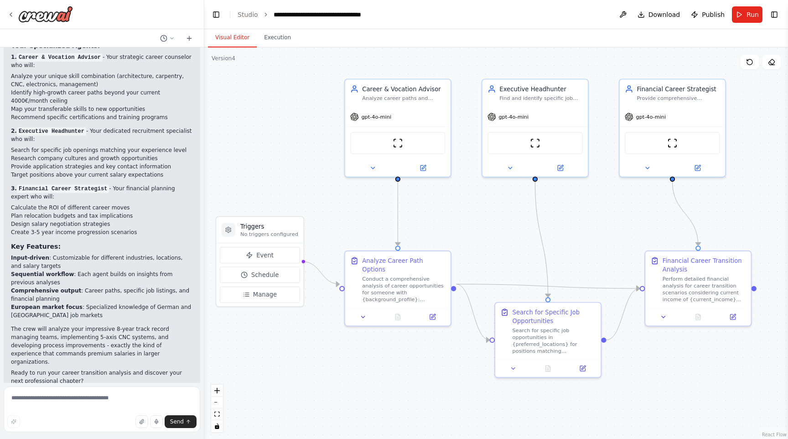
drag, startPoint x: 552, startPoint y: 255, endPoint x: 606, endPoint y: 232, distance: 58.8
click at [606, 232] on div ".deletable-edge-delete-btn { width: 20px; height: 20px; border: 0px solid #ffff…" at bounding box center [496, 242] width 584 height 391
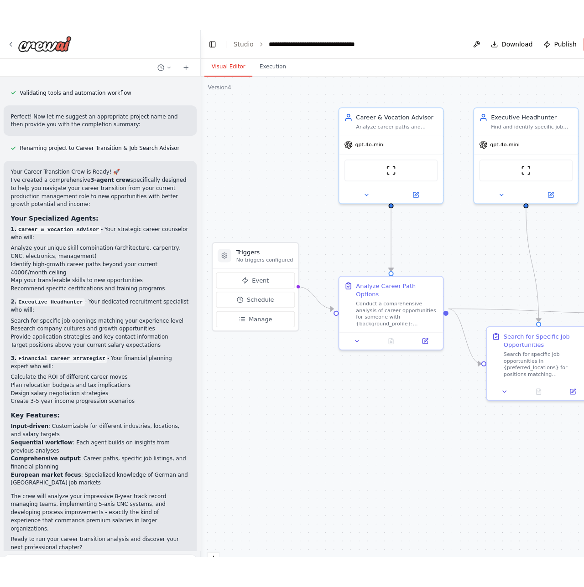
scroll to position [1006, 0]
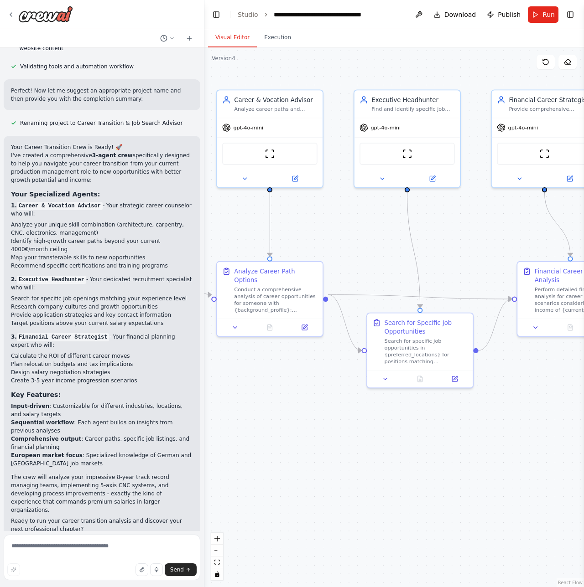
drag, startPoint x: 501, startPoint y: 210, endPoint x: 371, endPoint y: 220, distance: 130.3
click at [371, 220] on div ".deletable-edge-delete-btn { width: 20px; height: 20px; border: 0px solid #ffff…" at bounding box center [393, 317] width 379 height 540
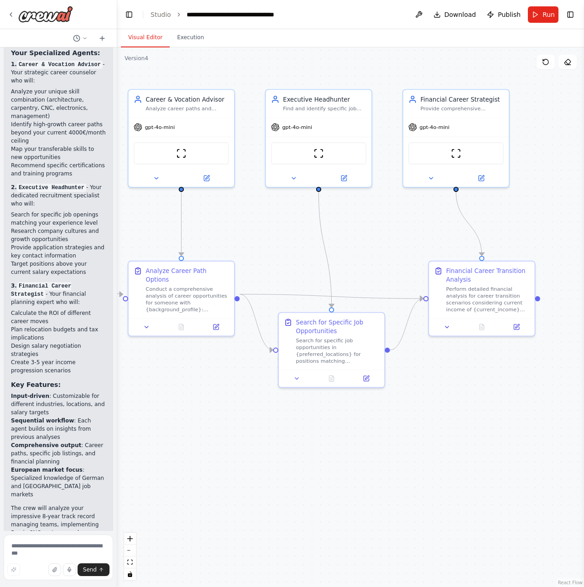
scroll to position [1582, 0]
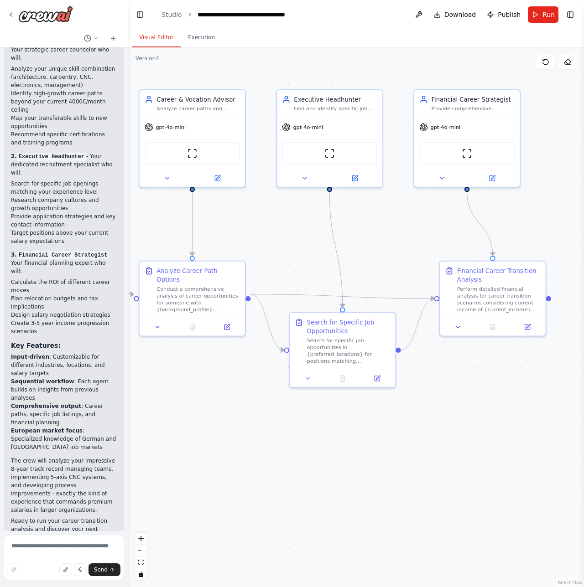
drag, startPoint x: 201, startPoint y: 241, endPoint x: 128, endPoint y: 245, distance: 73.1
click at [128, 245] on div "▶ Thought process I'll help you create a comprehensive crew to find new career …" at bounding box center [292, 293] width 584 height 587
